Goal: Information Seeking & Learning: Learn about a topic

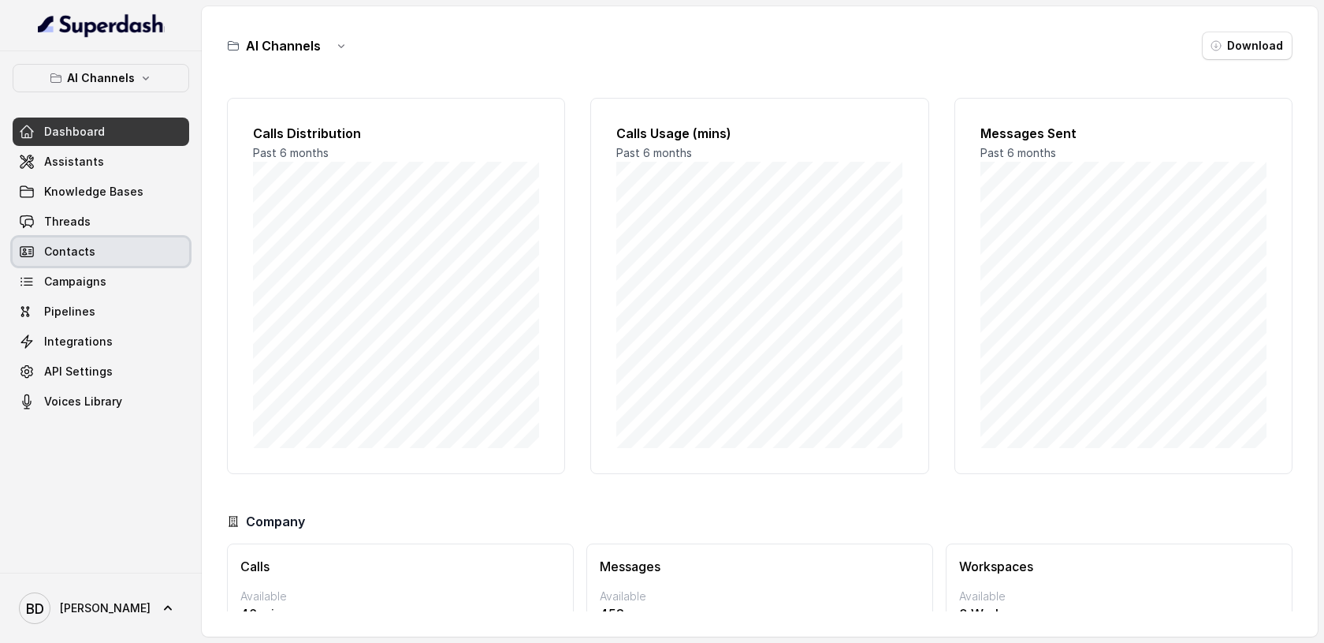
click at [69, 219] on span "Threads" at bounding box center [67, 222] width 47 height 16
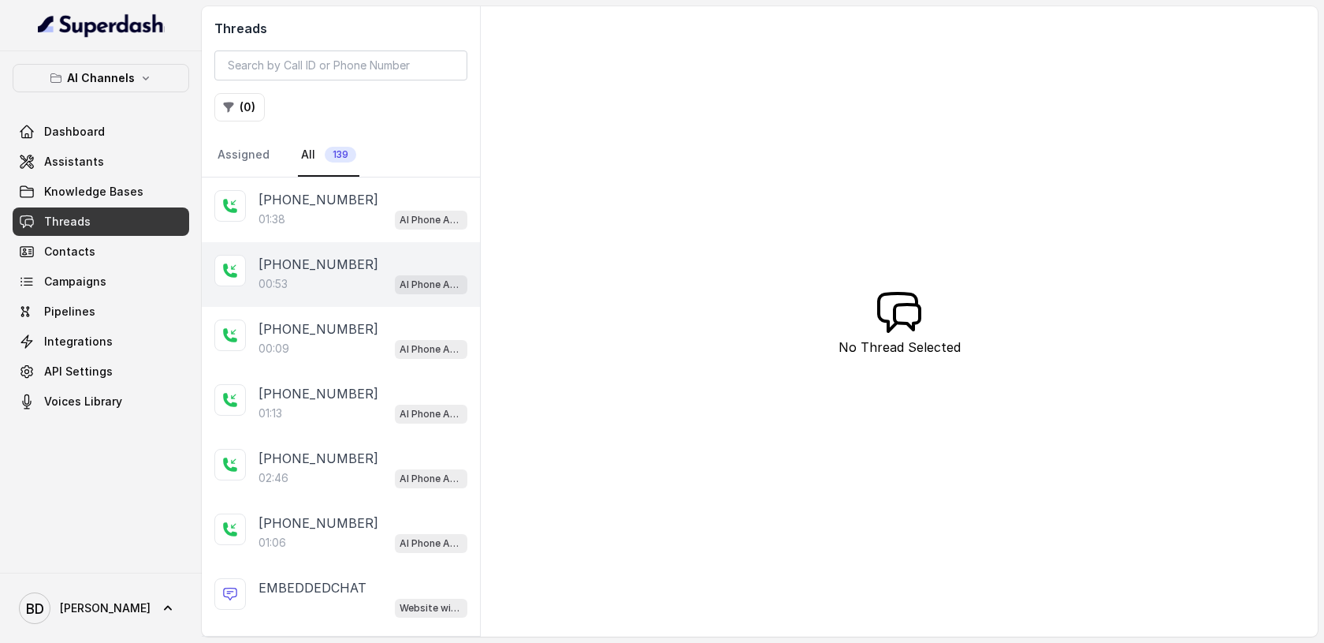
click at [278, 272] on p "[PHONE_NUMBER]" at bounding box center [319, 264] width 120 height 19
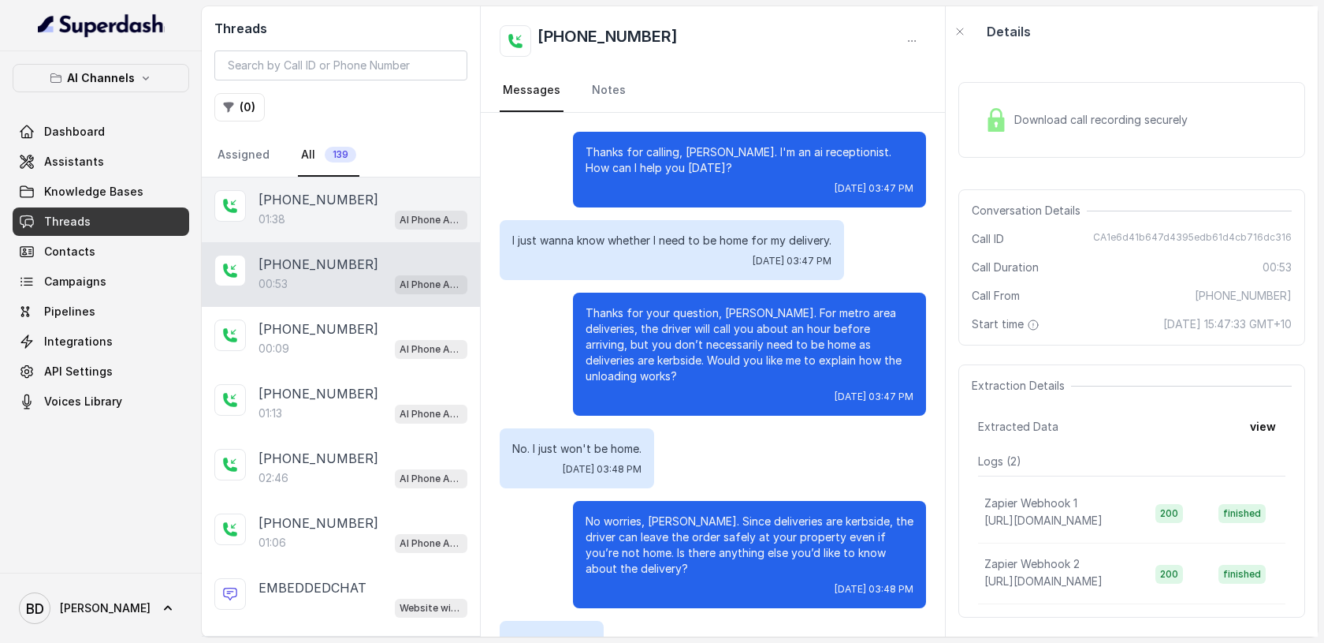
click at [329, 199] on p "[PHONE_NUMBER]" at bounding box center [319, 199] width 120 height 19
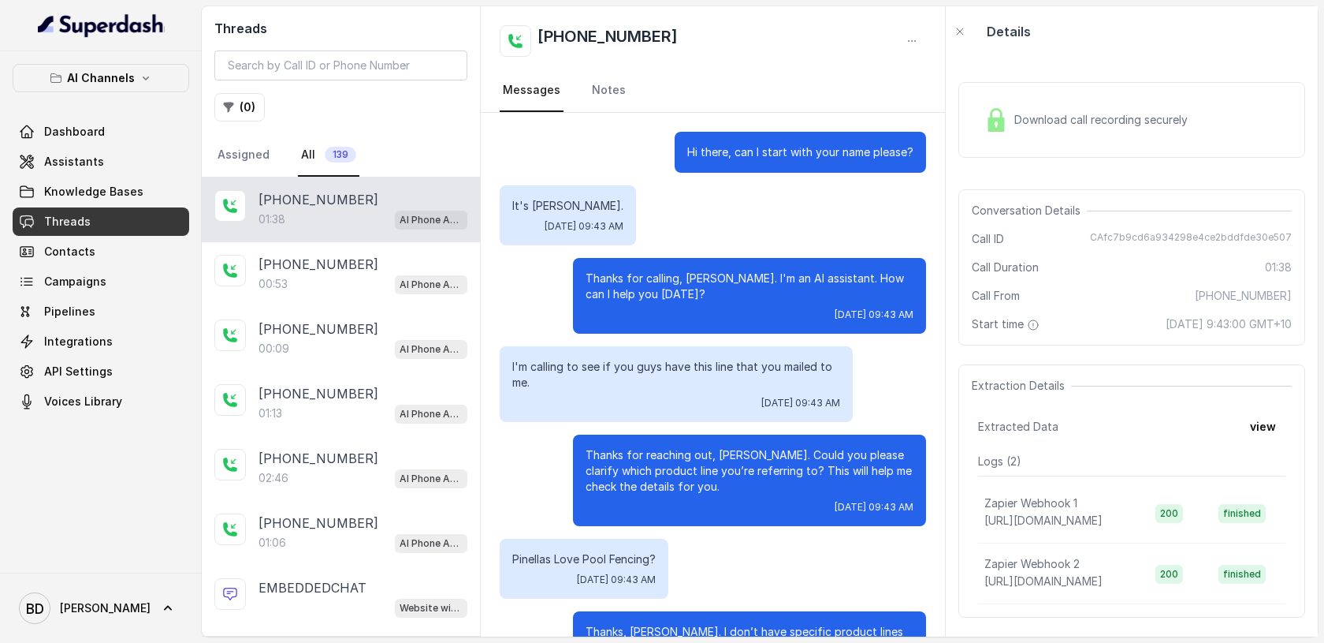
click at [1001, 124] on img at bounding box center [997, 120] width 24 height 24
